Goal: Task Accomplishment & Management: Use online tool/utility

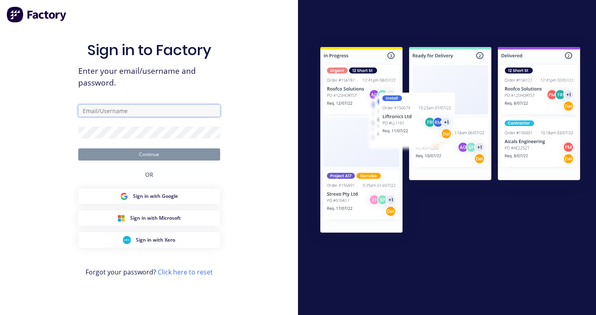
type input "[EMAIL_ADDRESS][DOMAIN_NAME]"
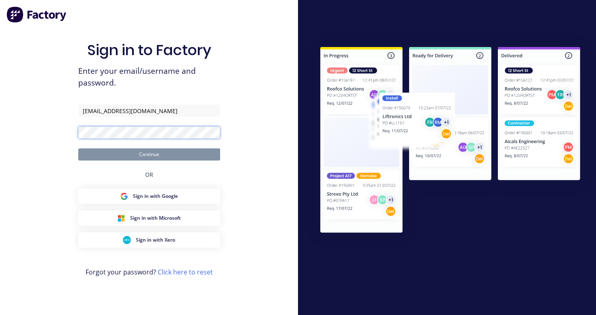
click at [149, 154] on button "Continue" at bounding box center [149, 154] width 142 height 12
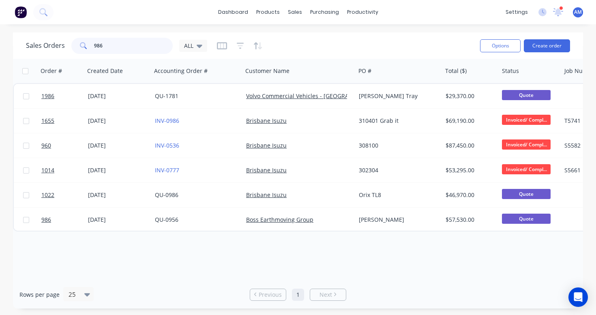
drag, startPoint x: 111, startPoint y: 47, endPoint x: 91, endPoint y: 47, distance: 20.3
click at [91, 47] on div "986" at bounding box center [121, 46] width 101 height 16
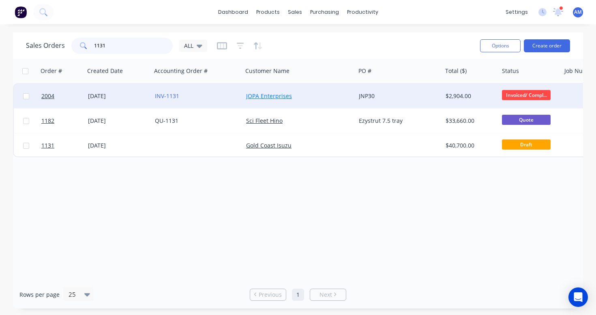
type input "1131"
click at [271, 96] on link "JOPA Enterprises" at bounding box center [269, 96] width 46 height 8
click at [112, 96] on div "[DATE]" at bounding box center [118, 96] width 60 height 8
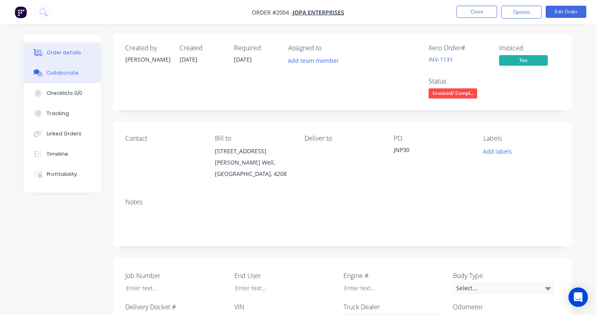
click at [70, 77] on button "Collaborate" at bounding box center [62, 73] width 77 height 20
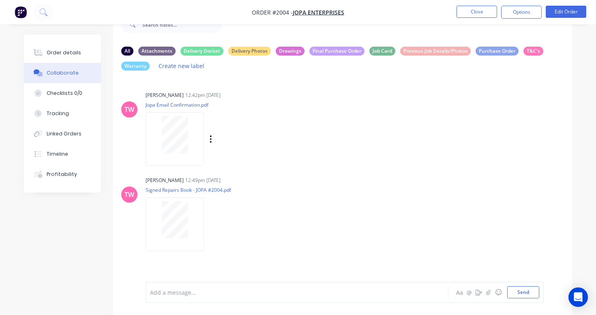
scroll to position [26, 0]
click at [211, 143] on icon "button" at bounding box center [211, 138] width 2 height 7
click at [235, 163] on button "Download" at bounding box center [263, 161] width 91 height 18
click at [211, 228] on icon "button" at bounding box center [211, 223] width 2 height 7
click at [231, 239] on button "Download" at bounding box center [263, 232] width 91 height 18
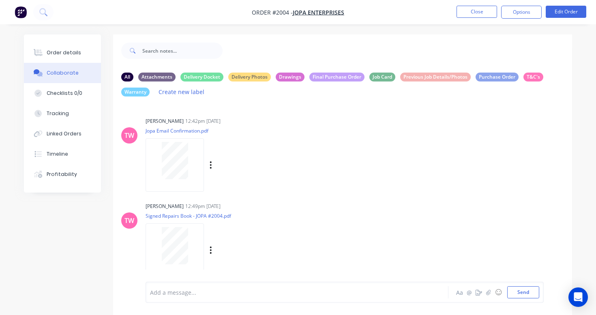
scroll to position [0, 0]
click at [488, 6] on button "Close" at bounding box center [476, 12] width 41 height 12
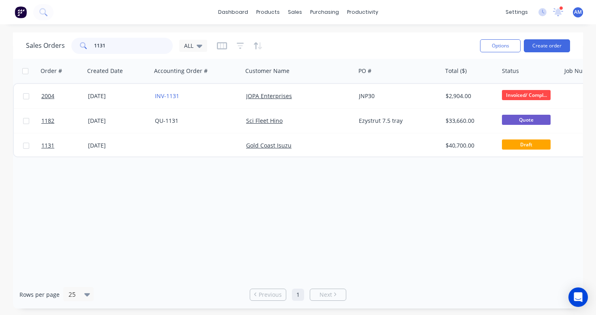
drag, startPoint x: 118, startPoint y: 48, endPoint x: 79, endPoint y: 47, distance: 38.5
click at [79, 47] on div "1131" at bounding box center [121, 46] width 101 height 16
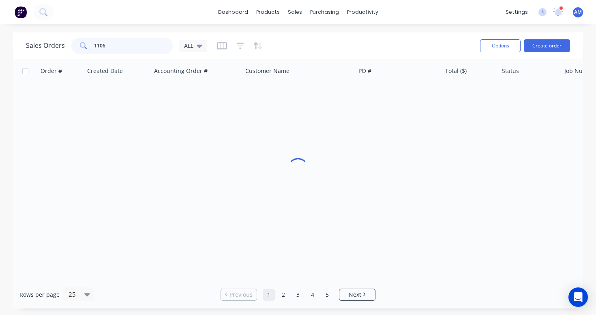
type input "1106"
click at [80, 47] on icon at bounding box center [83, 45] width 7 height 7
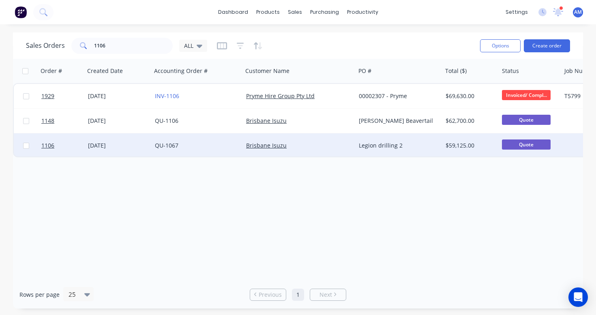
click at [99, 148] on div "[DATE]" at bounding box center [118, 145] width 60 height 8
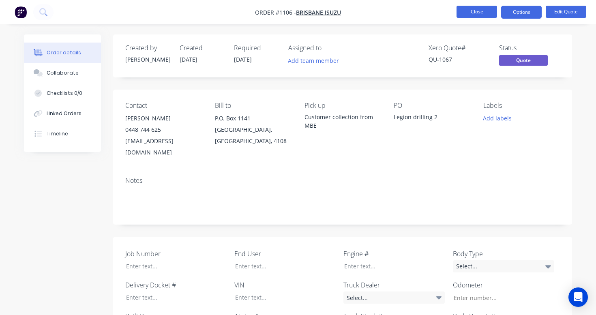
click at [488, 9] on button "Close" at bounding box center [476, 12] width 41 height 12
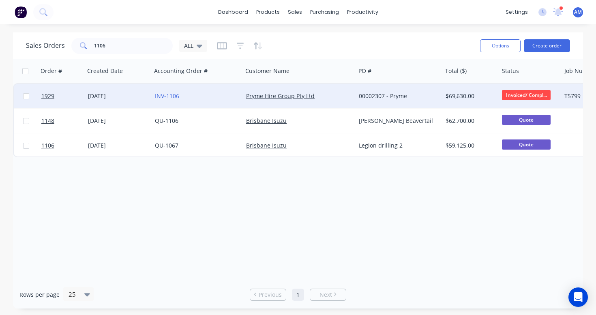
click at [104, 93] on div "[DATE]" at bounding box center [118, 96] width 60 height 8
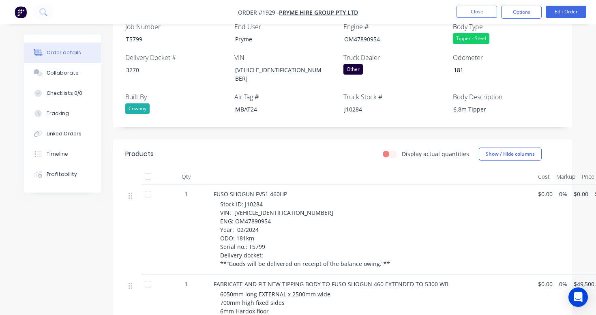
scroll to position [268, 0]
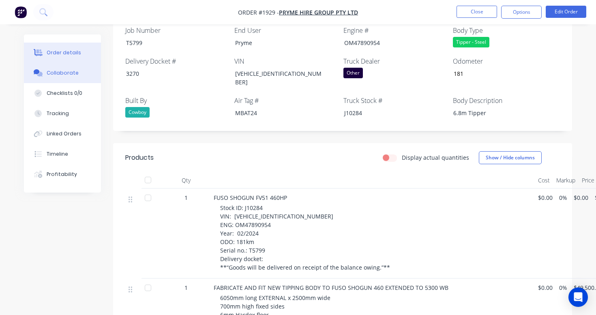
click at [81, 74] on button "Collaborate" at bounding box center [62, 73] width 77 height 20
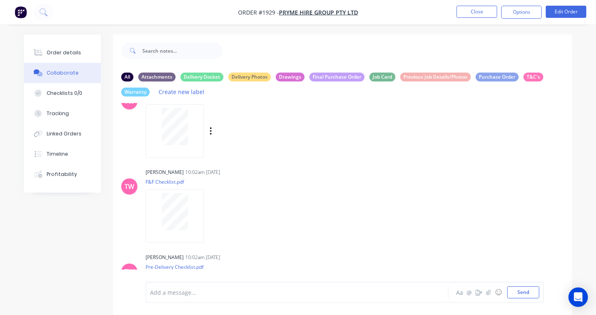
scroll to position [290, 0]
click at [211, 135] on icon "button" at bounding box center [211, 130] width 2 height 9
click at [229, 161] on button "Download" at bounding box center [263, 152] width 91 height 18
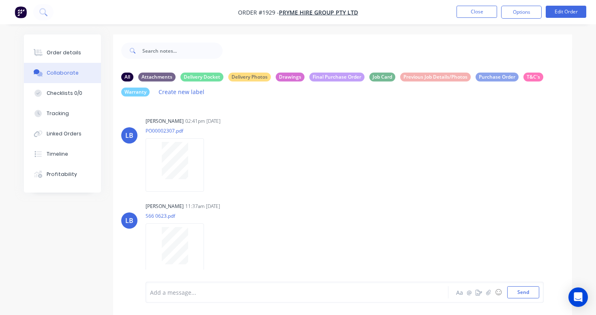
scroll to position [0, 0]
click at [210, 169] on icon "button" at bounding box center [211, 164] width 2 height 9
click at [240, 193] on button "Download" at bounding box center [263, 187] width 91 height 18
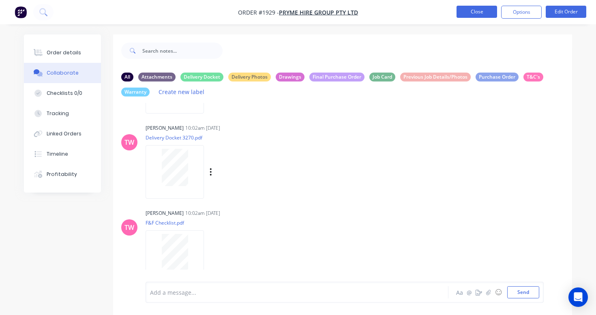
click at [479, 11] on button "Close" at bounding box center [476, 12] width 41 height 12
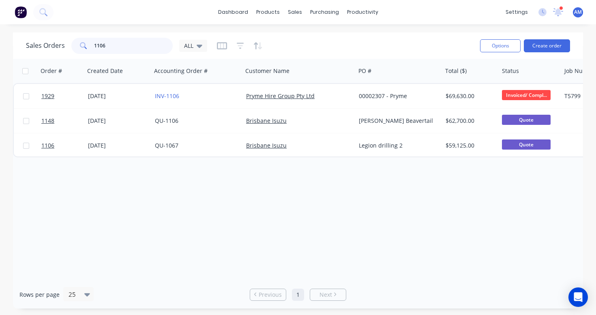
drag, startPoint x: 115, startPoint y: 46, endPoint x: 81, endPoint y: 44, distance: 33.7
click at [81, 45] on div "1106" at bounding box center [121, 46] width 101 height 16
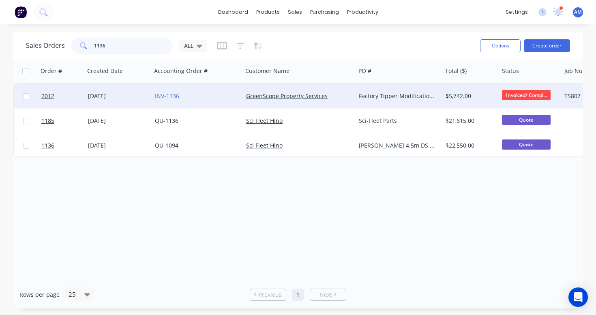
type input "1136"
click at [100, 92] on div "[DATE]" at bounding box center [118, 96] width 60 height 8
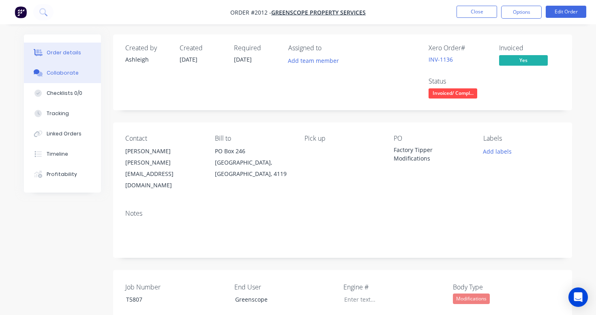
click at [69, 77] on button "Collaborate" at bounding box center [62, 73] width 77 height 20
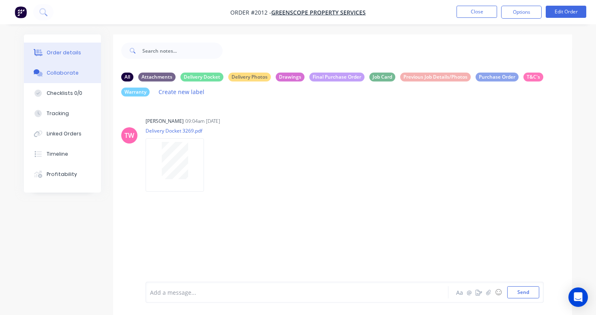
click at [66, 55] on div "Order details" at bounding box center [64, 52] width 34 height 7
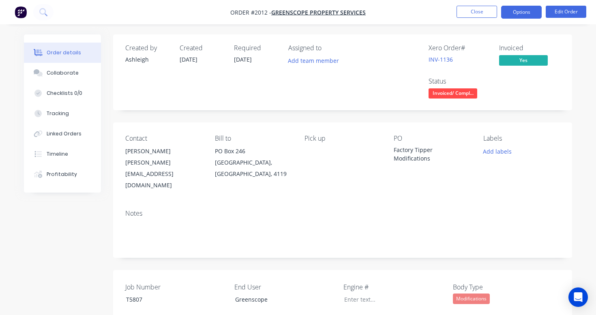
click at [518, 13] on button "Options" at bounding box center [521, 12] width 41 height 13
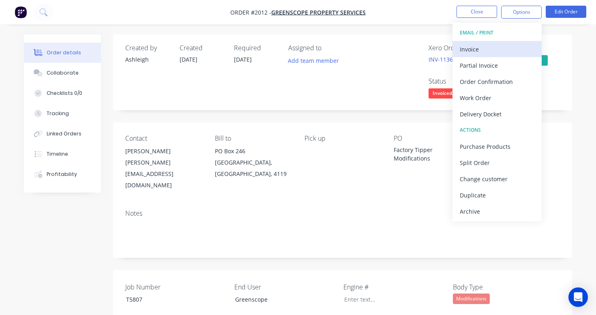
click at [477, 46] on div "Invoice" at bounding box center [497, 49] width 75 height 12
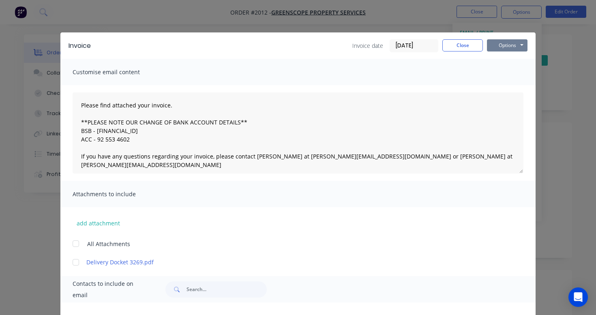
click at [507, 45] on button "Options" at bounding box center [507, 45] width 41 height 12
click at [508, 60] on button "Preview" at bounding box center [513, 59] width 52 height 13
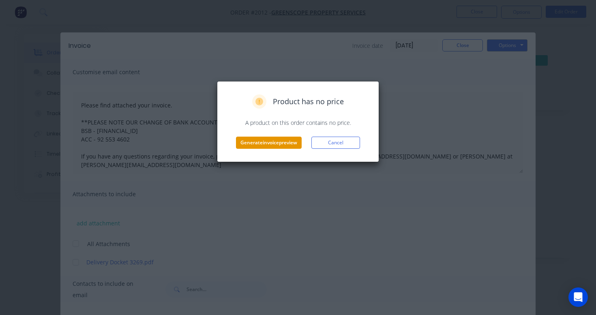
click at [293, 143] on button "Generate invoice preview" at bounding box center [269, 143] width 66 height 12
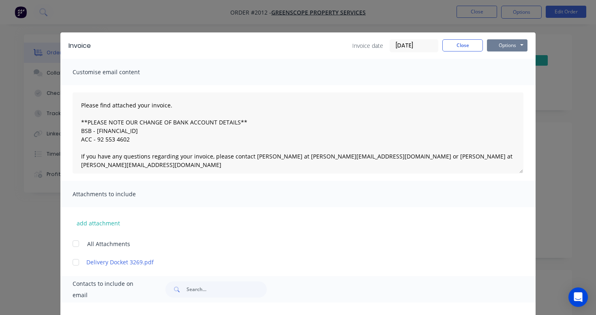
click at [503, 39] on button "Options" at bounding box center [507, 45] width 41 height 12
click at [499, 75] on button "Print" at bounding box center [513, 72] width 52 height 13
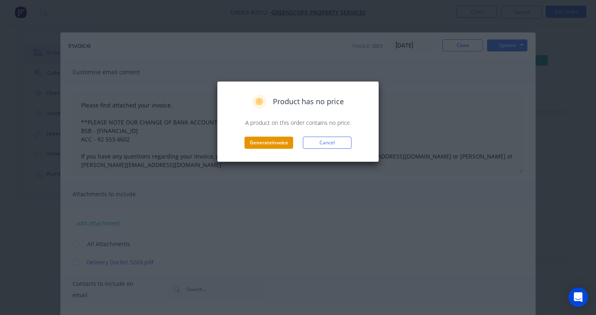
click at [259, 143] on button "Generate invoice" at bounding box center [268, 143] width 49 height 12
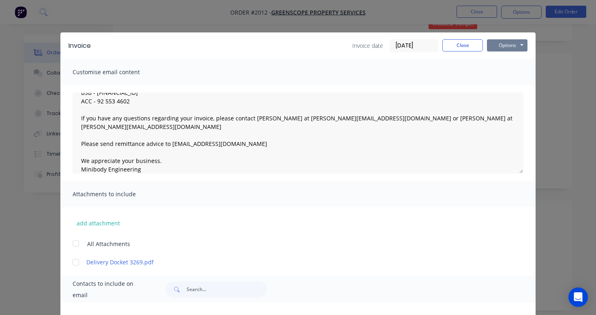
click at [508, 46] on button "Options" at bounding box center [507, 45] width 41 height 12
click at [508, 83] on button "Email" at bounding box center [513, 86] width 52 height 13
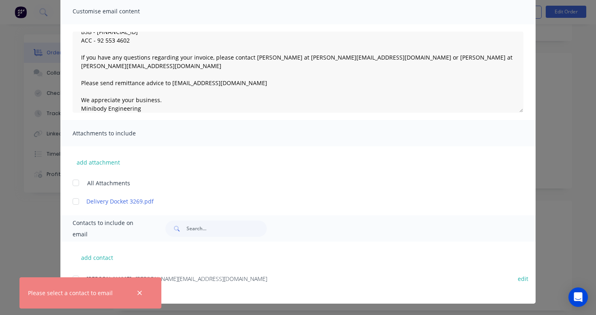
scroll to position [61, 0]
click at [101, 253] on button "add contact" at bounding box center [97, 257] width 49 height 12
select select "AU"
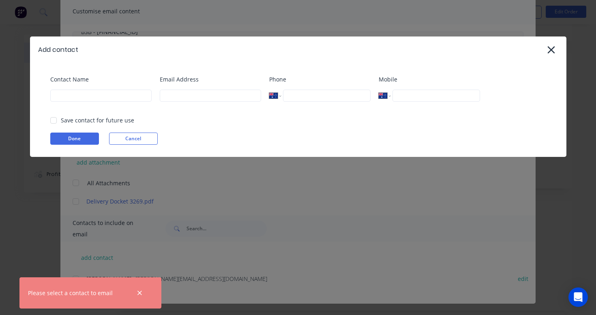
select select "AU"
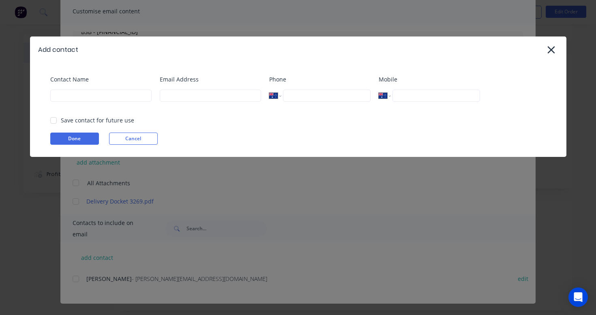
scroll to position [34, 0]
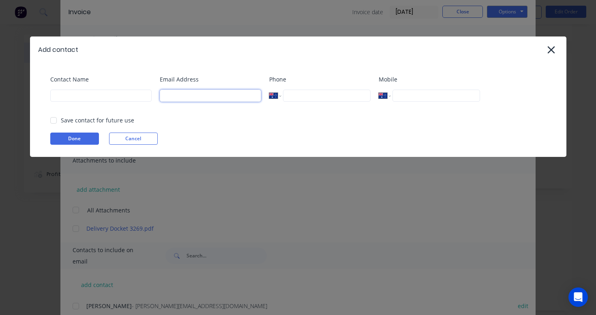
type input "[EMAIL_ADDRESS][DOMAIN_NAME]"
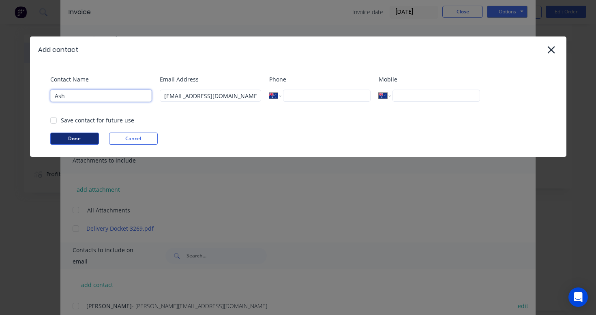
type input "Ash"
click at [92, 138] on button "Done" at bounding box center [74, 139] width 49 height 12
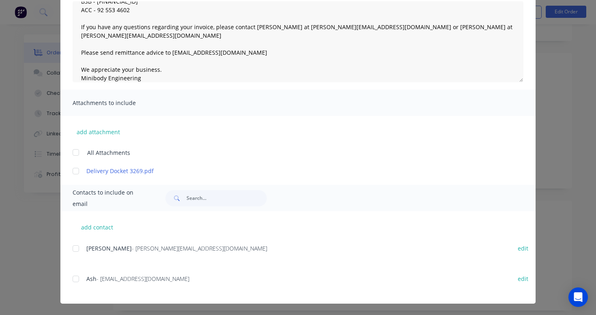
scroll to position [91, 0]
click at [75, 279] on div at bounding box center [76, 279] width 16 height 16
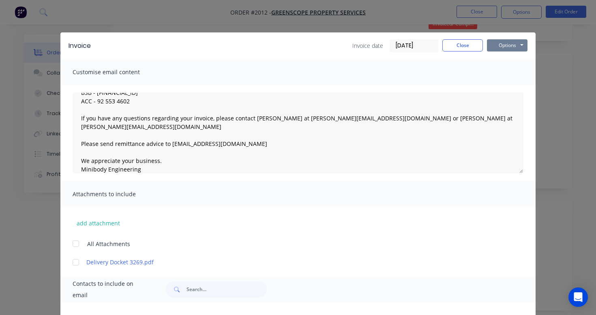
scroll to position [0, 0]
click at [505, 45] on button "Options" at bounding box center [507, 45] width 41 height 12
click at [509, 86] on button "Email" at bounding box center [513, 86] width 52 height 13
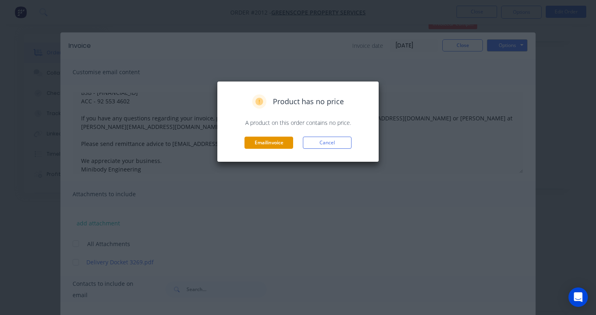
click at [281, 146] on button "Email invoice" at bounding box center [268, 143] width 49 height 12
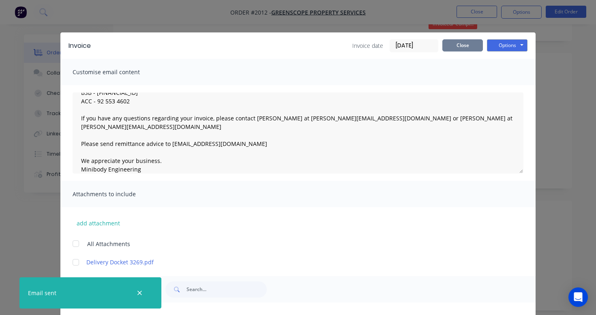
click at [470, 45] on button "Close" at bounding box center [462, 45] width 41 height 12
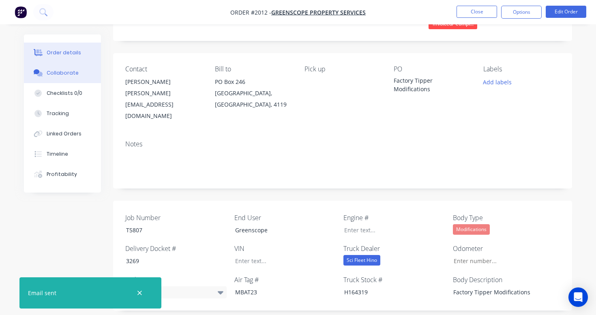
click at [75, 73] on div "Collaborate" at bounding box center [63, 72] width 32 height 7
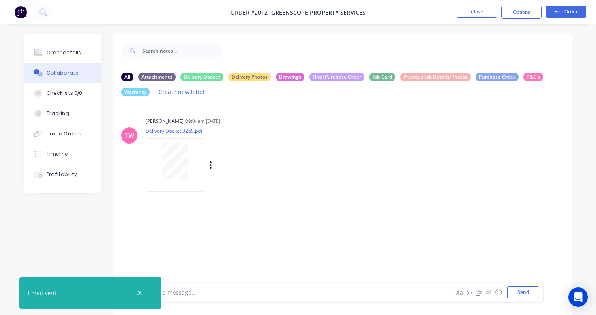
click at [212, 169] on button "button" at bounding box center [210, 165] width 3 height 12
click at [232, 194] on button "Download" at bounding box center [263, 187] width 91 height 18
click at [318, 147] on div "[PERSON_NAME] 09:04am [DATE] Delivery Docket 3269.pdf Labels Download Delete" at bounding box center [271, 151] width 252 height 73
click at [73, 57] on button "Order details" at bounding box center [62, 53] width 77 height 20
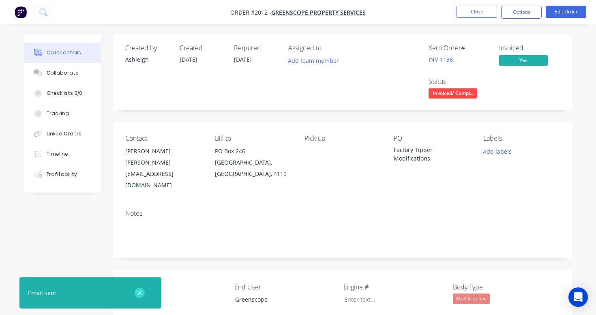
click at [140, 291] on icon "button" at bounding box center [139, 292] width 5 height 7
